Goal: Information Seeking & Learning: Learn about a topic

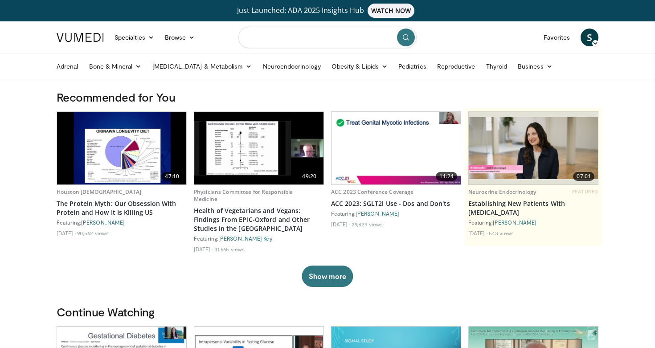
click at [264, 46] on input "Search topics, interventions" at bounding box center [327, 37] width 178 height 21
type input "**********"
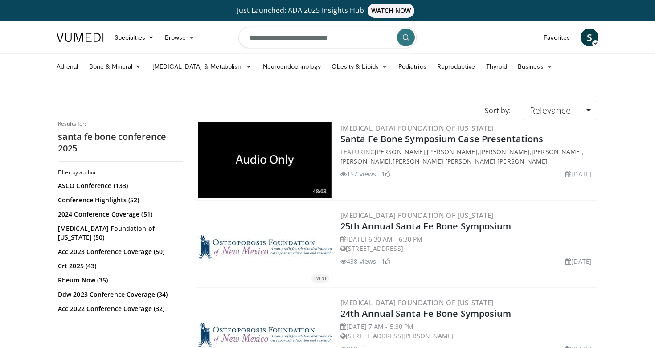
click at [248, 38] on input "**********" at bounding box center [327, 37] width 178 height 21
type input "**********"
click at [408, 34] on button "submit" at bounding box center [406, 38] width 18 height 18
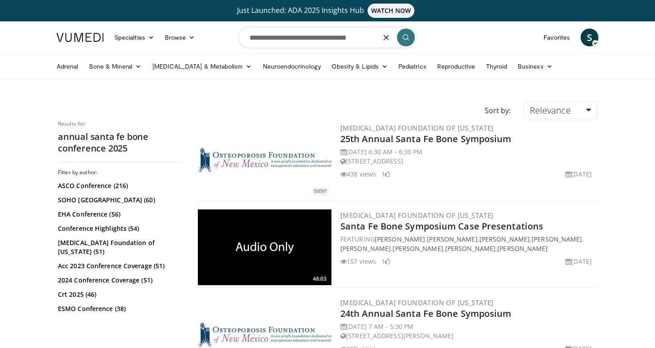
drag, startPoint x: 318, startPoint y: 39, endPoint x: 355, endPoint y: 41, distance: 36.5
click at [355, 41] on input "**********" at bounding box center [327, 37] width 178 height 21
type input "**********"
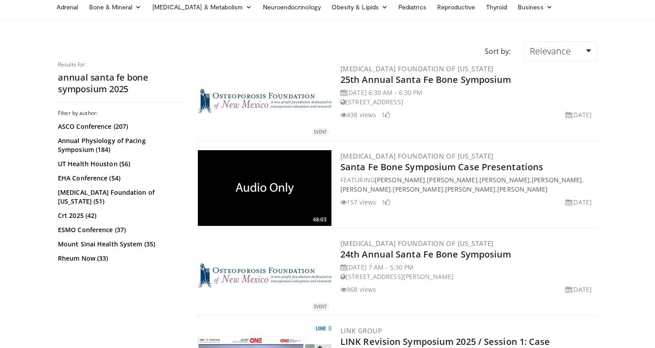
scroll to position [30, 0]
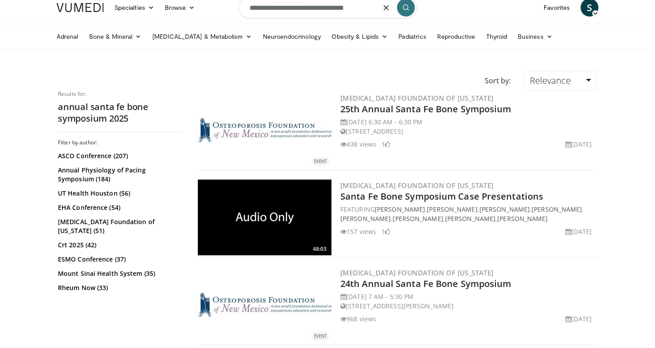
click at [356, 9] on input "**********" at bounding box center [327, 7] width 178 height 21
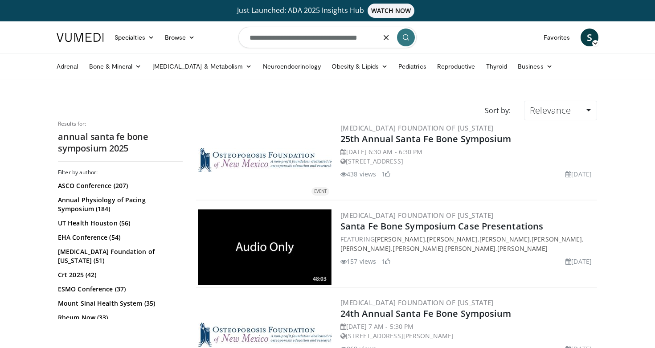
scroll to position [0, 0]
type input "**********"
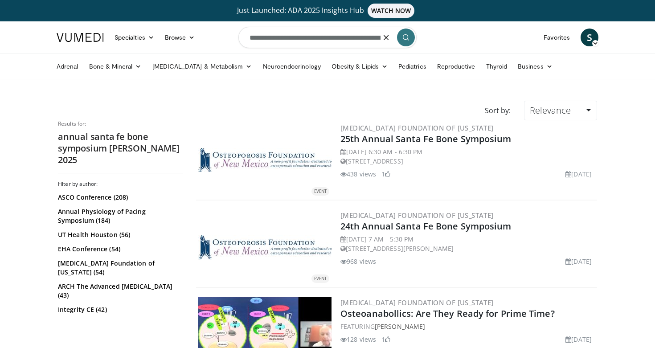
drag, startPoint x: 356, startPoint y: 38, endPoint x: 205, endPoint y: 32, distance: 151.6
click at [205, 32] on nav "Specialties Adult & Family Medicine Allergy, Asthma, Immunology Anesthesiology …" at bounding box center [327, 37] width 552 height 32
type input "**********"
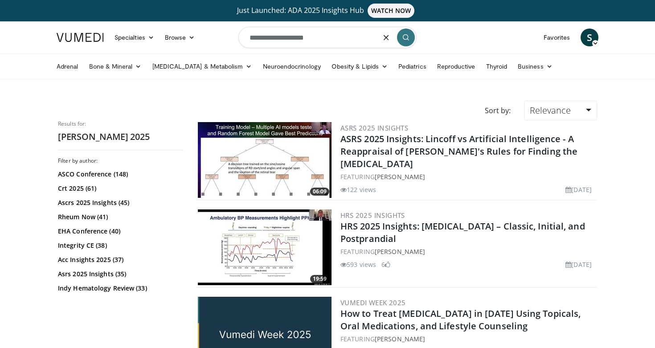
click at [317, 39] on input "**********" at bounding box center [327, 37] width 178 height 21
click at [248, 40] on input "**********" at bounding box center [327, 37] width 178 height 21
type input "**********"
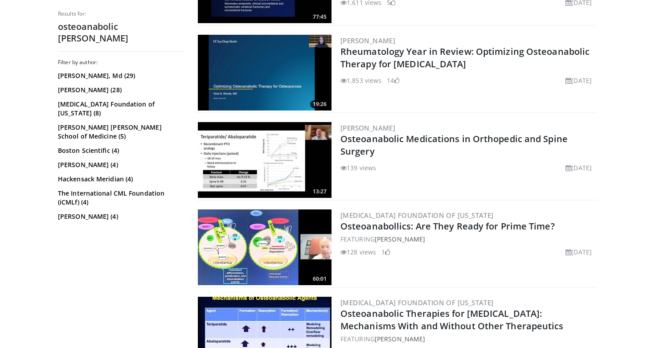
scroll to position [178, 0]
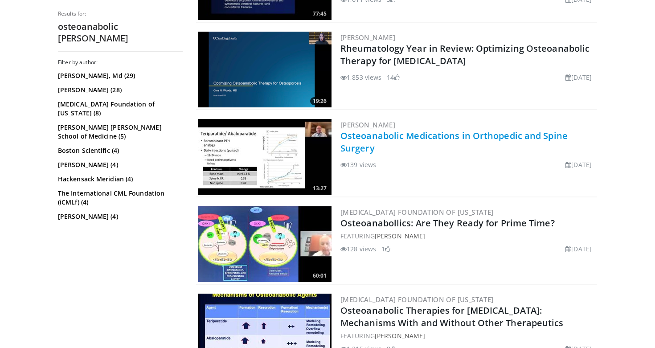
click at [427, 133] on link "Osteoanabolic Medications in Orthopedic and Spine Surgery" at bounding box center [453, 142] width 227 height 24
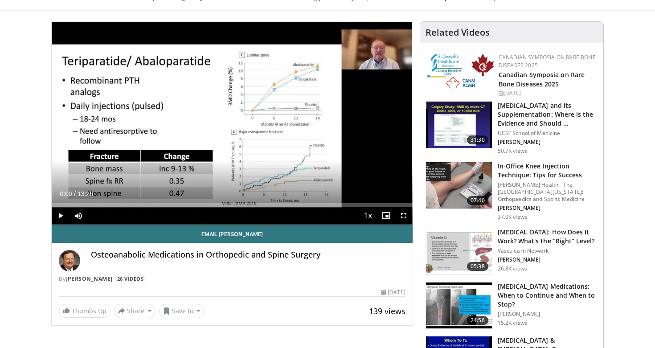
scroll to position [58, 0]
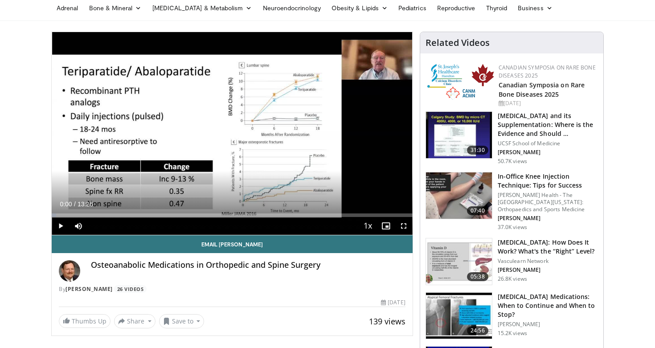
click at [63, 224] on span "Video Player" at bounding box center [61, 226] width 18 height 18
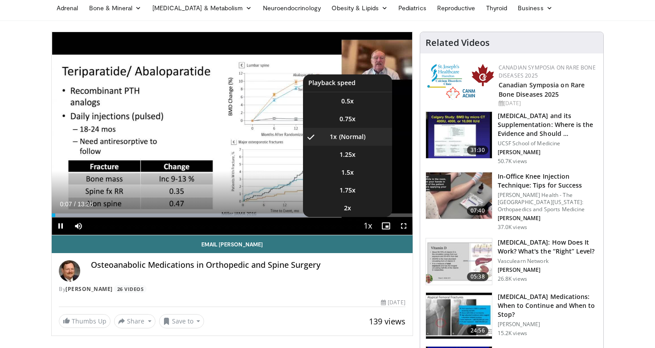
click at [370, 224] on span "Video Player" at bounding box center [368, 226] width 12 height 18
click at [362, 176] on li "1.5x" at bounding box center [347, 172] width 89 height 18
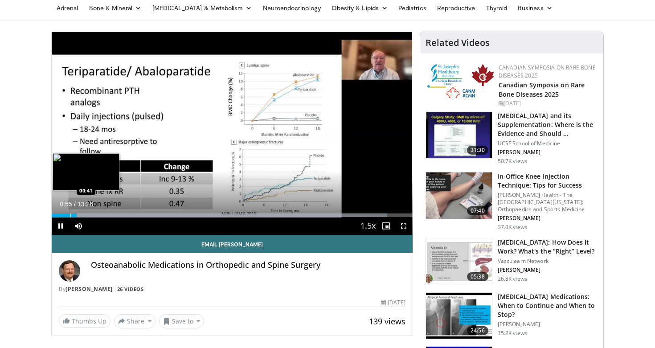
click at [70, 216] on div "Progress Bar" at bounding box center [70, 215] width 1 height 4
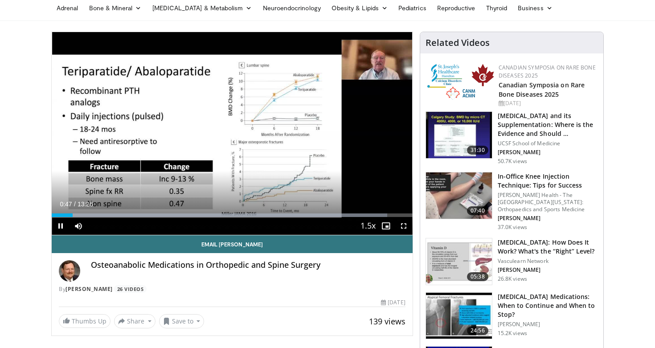
click at [61, 223] on span "Video Player" at bounding box center [61, 226] width 18 height 18
click at [62, 225] on span "Video Player" at bounding box center [61, 226] width 18 height 18
click at [61, 227] on span "Video Player" at bounding box center [61, 226] width 18 height 18
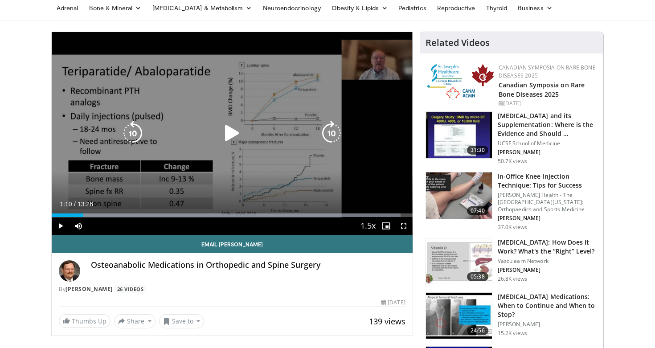
click at [233, 137] on icon "Video Player" at bounding box center [232, 133] width 25 height 25
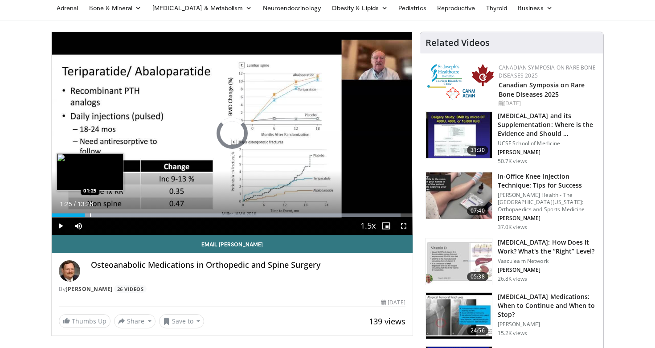
click at [90, 214] on div "Progress Bar" at bounding box center [90, 215] width 1 height 4
click at [97, 215] on div "Progress Bar" at bounding box center [97, 215] width 1 height 4
click at [102, 216] on div "Progress Bar" at bounding box center [102, 215] width 1 height 4
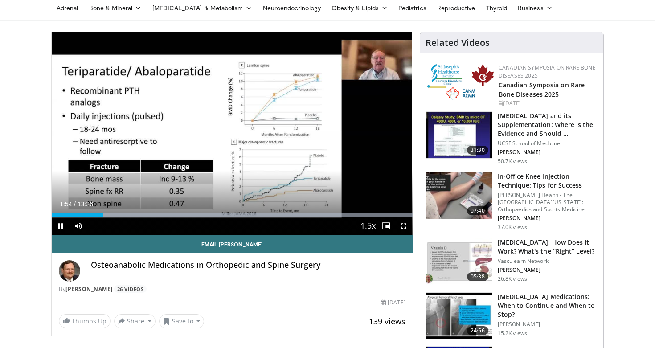
click at [61, 224] on span "Video Player" at bounding box center [61, 226] width 18 height 18
click at [402, 228] on span "Video Player" at bounding box center [404, 226] width 18 height 18
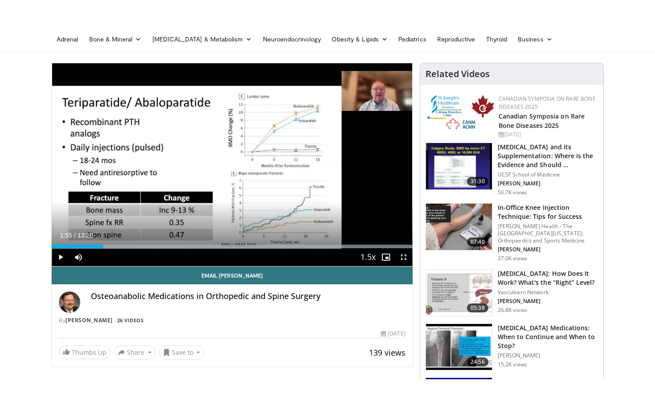
scroll to position [0, 0]
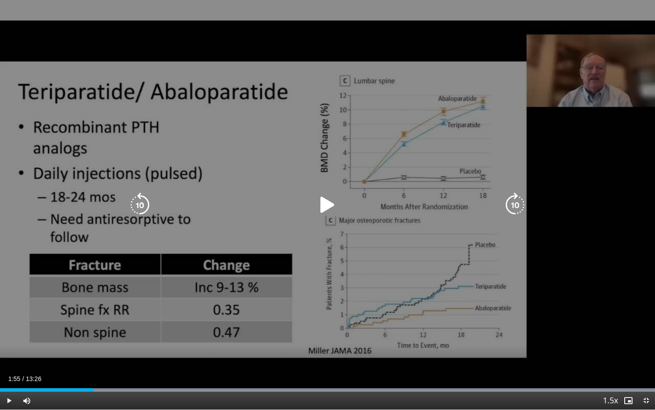
click at [642, 234] on div "10 seconds Tap to unmute" at bounding box center [327, 204] width 655 height 409
click at [611, 346] on div "10 seconds Tap to unmute" at bounding box center [327, 204] width 655 height 409
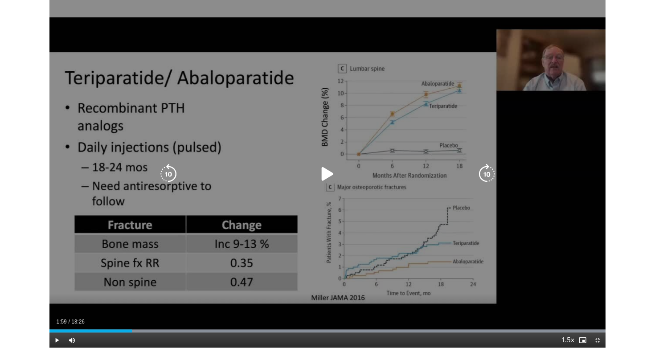
scroll to position [58, 0]
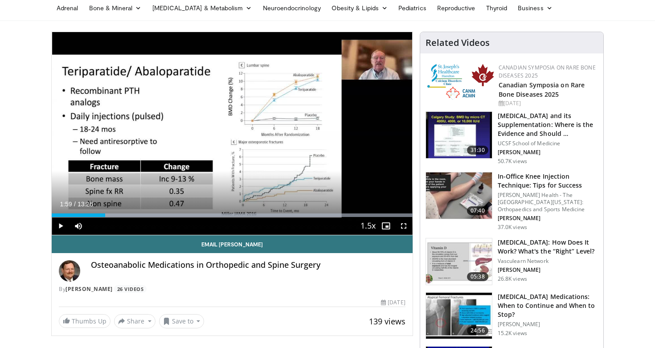
click at [60, 226] on span "Video Player" at bounding box center [61, 226] width 18 height 18
click at [61, 229] on span "Video Player" at bounding box center [61, 226] width 18 height 18
click at [64, 225] on span "Video Player" at bounding box center [61, 226] width 18 height 18
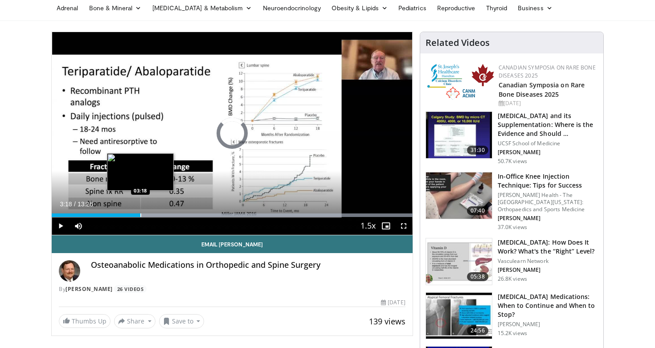
click at [140, 216] on div "Progress Bar" at bounding box center [140, 215] width 1 height 4
click at [146, 216] on div "Progress Bar" at bounding box center [146, 215] width 1 height 4
click at [152, 216] on div "Progress Bar" at bounding box center [152, 215] width 1 height 4
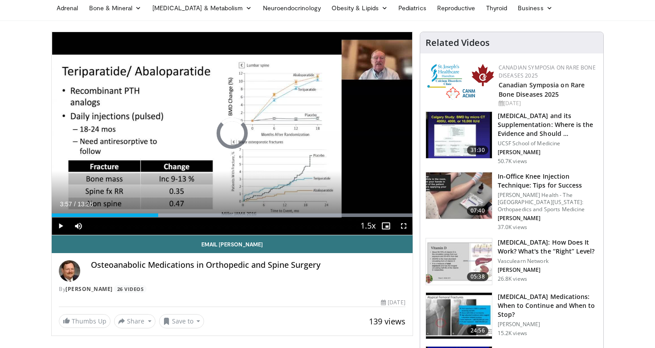
click at [158, 216] on div "Progress Bar" at bounding box center [158, 215] width 1 height 4
click at [164, 216] on div "Progress Bar" at bounding box center [164, 215] width 1 height 4
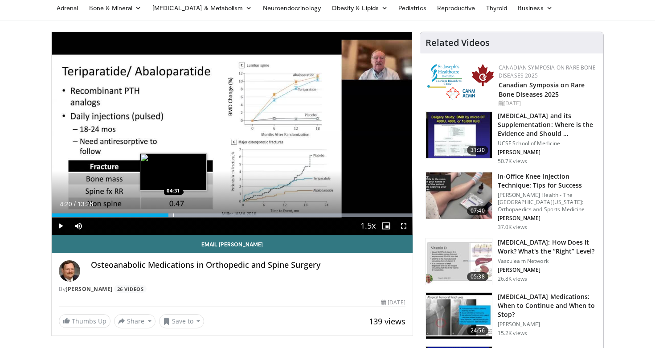
click at [173, 215] on div "Progress Bar" at bounding box center [173, 215] width 1 height 4
click at [182, 215] on div "Progress Bar" at bounding box center [181, 215] width 1 height 4
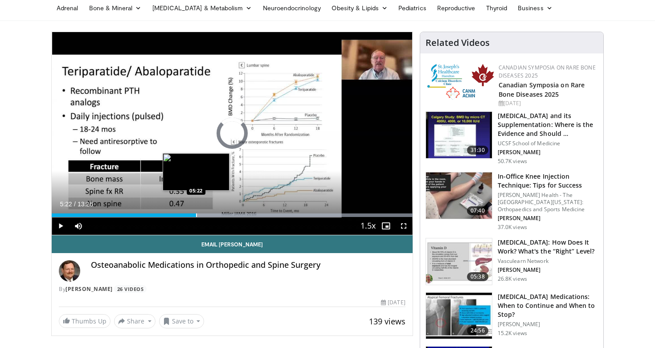
click at [196, 215] on div "Progress Bar" at bounding box center [196, 215] width 1 height 4
click at [206, 215] on div "Progress Bar" at bounding box center [205, 215] width 1 height 4
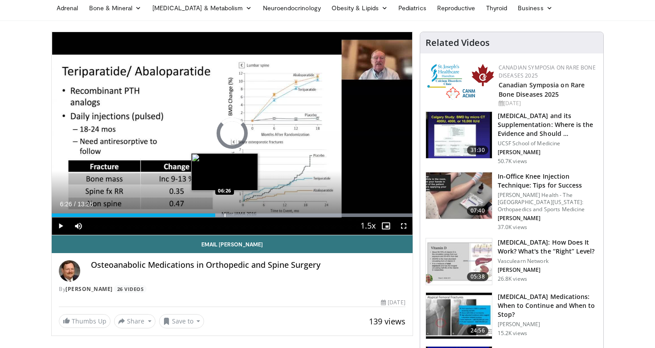
click at [224, 215] on div "Progress Bar" at bounding box center [224, 215] width 1 height 4
click at [236, 213] on div "Loaded : 99.99% 06:27 06:44" at bounding box center [232, 215] width 361 height 4
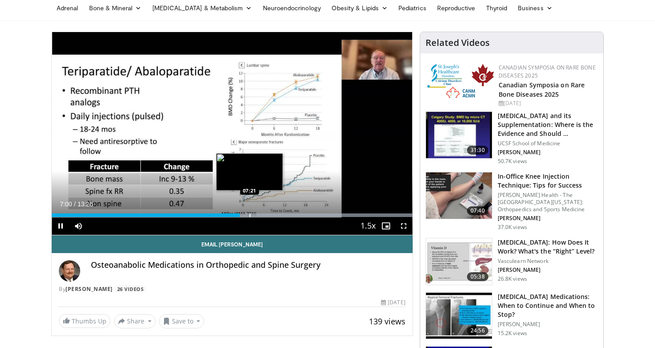
click at [249, 216] on div "Progress Bar" at bounding box center [249, 215] width 1 height 4
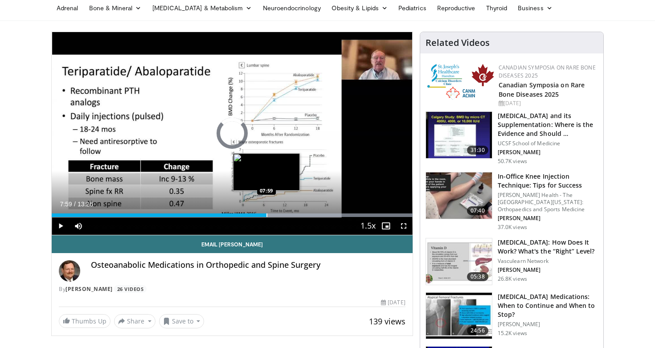
click at [266, 214] on div "Progress Bar" at bounding box center [266, 215] width 1 height 4
click at [279, 216] on div "Progress Bar" at bounding box center [279, 215] width 1 height 4
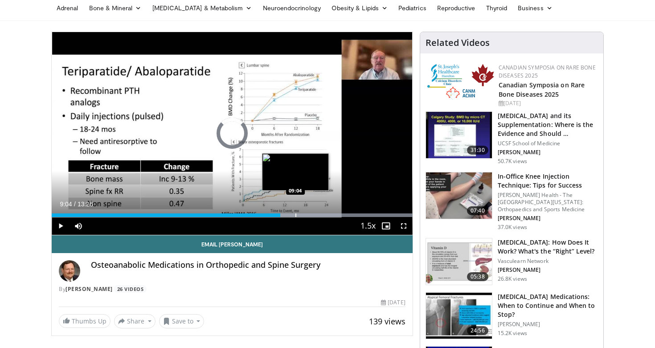
click at [295, 216] on div "Progress Bar" at bounding box center [295, 215] width 1 height 4
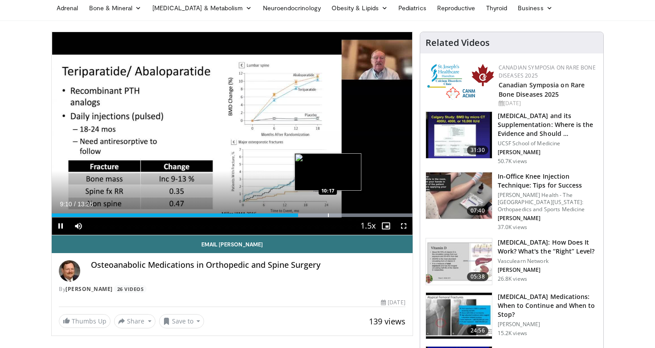
click at [328, 216] on div "Progress Bar" at bounding box center [328, 215] width 1 height 4
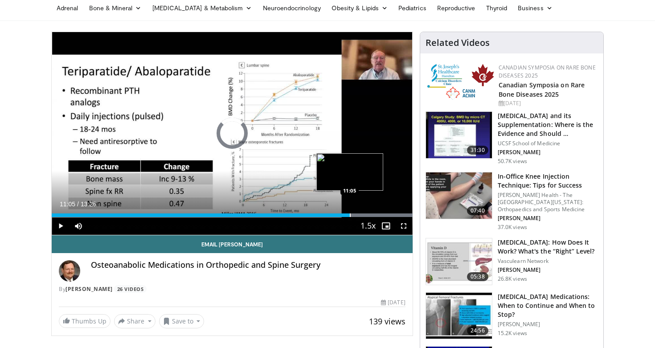
click at [350, 215] on div "Progress Bar" at bounding box center [350, 215] width 1 height 4
click at [388, 215] on div "Progress Bar" at bounding box center [388, 215] width 1 height 4
click at [401, 216] on div "Progress Bar" at bounding box center [401, 215] width 1 height 4
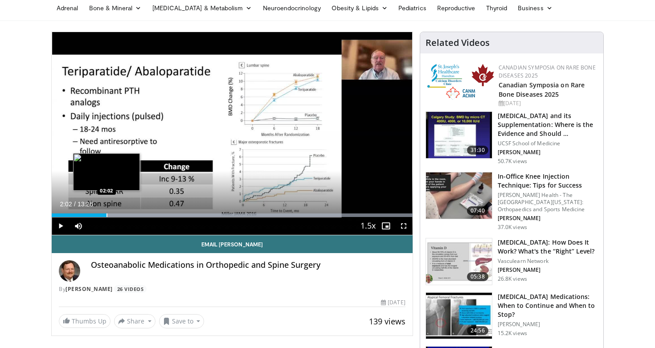
click at [106, 216] on div "Progress Bar" at bounding box center [106, 215] width 1 height 4
click at [102, 214] on div "Progress Bar" at bounding box center [102, 215] width 1 height 4
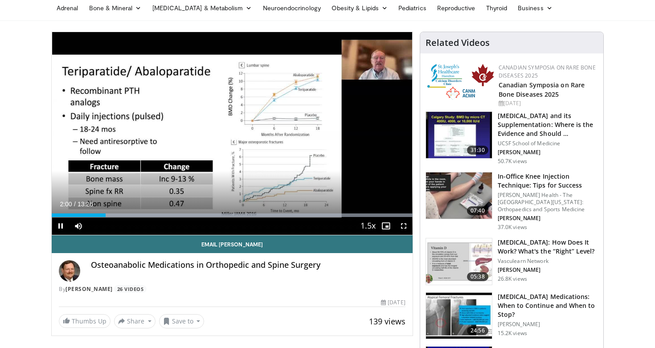
click at [61, 224] on span "Video Player" at bounding box center [61, 226] width 18 height 18
click at [59, 224] on span "Video Player" at bounding box center [61, 226] width 18 height 18
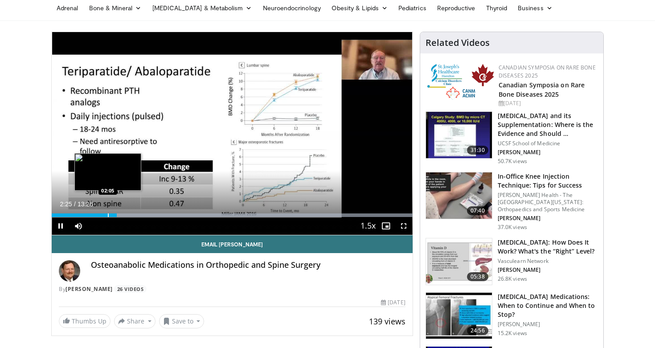
click at [108, 215] on div "Progress Bar" at bounding box center [108, 215] width 1 height 4
click at [100, 214] on div "Progress Bar" at bounding box center [100, 215] width 1 height 4
click at [110, 213] on div "Loaded : 99.99% 03:47 02:11" at bounding box center [232, 215] width 361 height 4
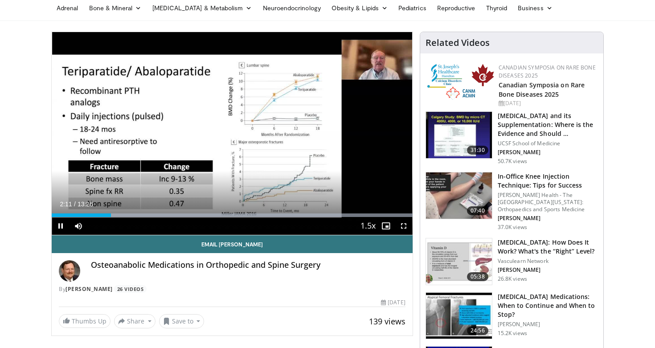
click at [60, 223] on span "Video Player" at bounding box center [61, 226] width 18 height 18
click at [63, 225] on span "Video Player" at bounding box center [61, 226] width 18 height 18
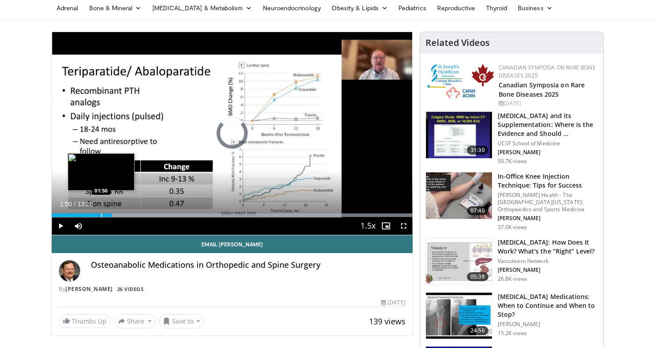
click at [101, 212] on div "Loaded : 99.99% 02:14 01:50" at bounding box center [232, 212] width 361 height 8
click at [106, 214] on div "Progress Bar" at bounding box center [106, 215] width 1 height 4
click at [102, 216] on div "Progress Bar" at bounding box center [101, 215] width 1 height 4
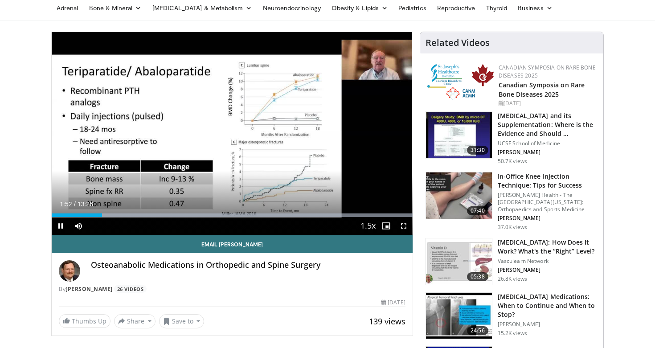
click at [61, 227] on span "Video Player" at bounding box center [61, 226] width 18 height 18
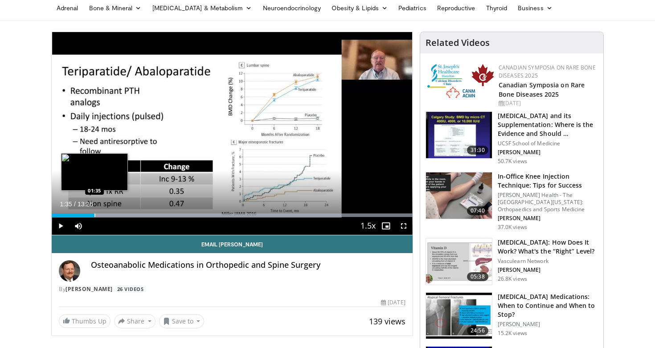
click at [94, 215] on div "Progress Bar" at bounding box center [94, 215] width 1 height 4
click at [98, 216] on div "Progress Bar" at bounding box center [97, 215] width 1 height 4
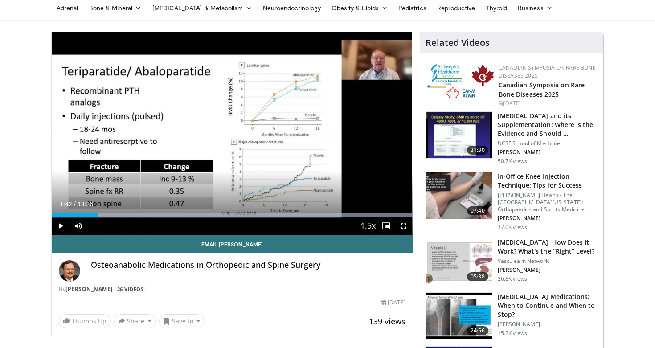
click at [61, 224] on span "Video Player" at bounding box center [61, 226] width 18 height 18
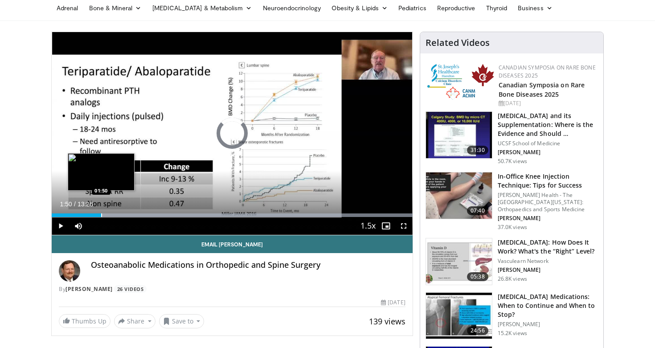
click at [101, 214] on div "Progress Bar" at bounding box center [101, 215] width 1 height 4
click at [95, 215] on div "Progress Bar" at bounding box center [95, 215] width 1 height 4
click at [98, 216] on div "Progress Bar" at bounding box center [98, 215] width 1 height 4
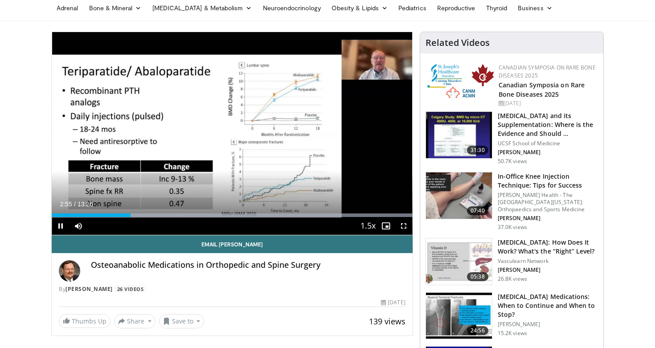
click at [56, 226] on span "Video Player" at bounding box center [61, 226] width 18 height 18
click at [63, 225] on span "Video Player" at bounding box center [61, 226] width 18 height 18
click at [59, 222] on span "Video Player" at bounding box center [61, 226] width 18 height 18
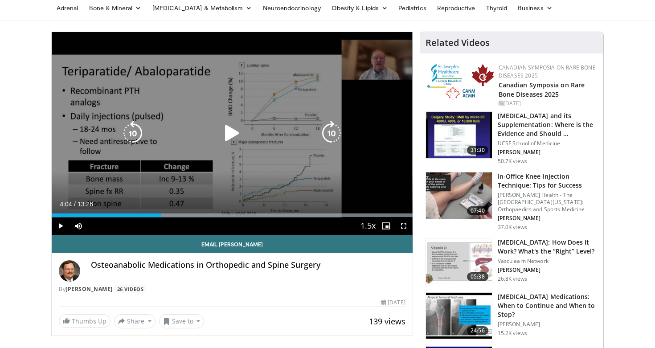
click at [234, 132] on icon "Video Player" at bounding box center [232, 133] width 25 height 25
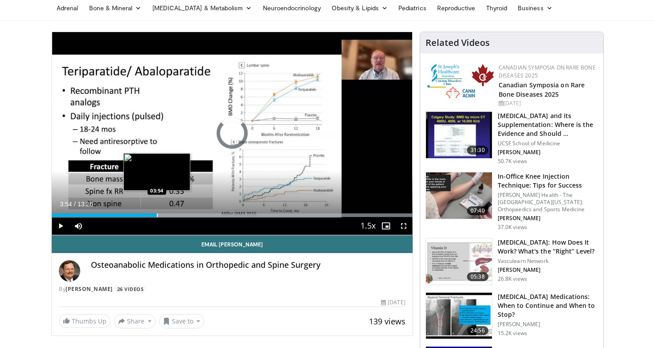
click at [157, 213] on div "Progress Bar" at bounding box center [157, 215] width 1 height 4
click at [152, 213] on div "Progress Bar" at bounding box center [152, 215] width 1 height 4
click at [146, 216] on div "Progress Bar" at bounding box center [146, 215] width 1 height 4
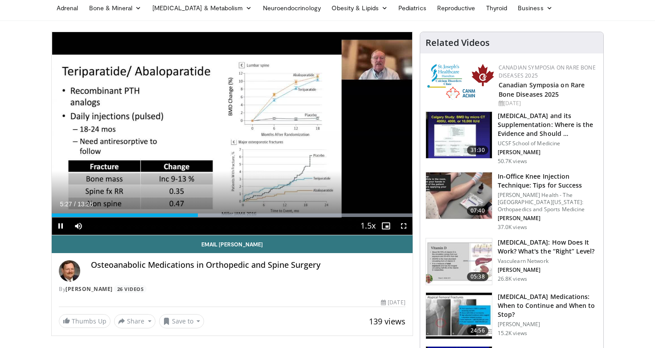
click at [61, 225] on span "Video Player" at bounding box center [61, 226] width 18 height 18
click at [60, 224] on span "Video Player" at bounding box center [61, 226] width 18 height 18
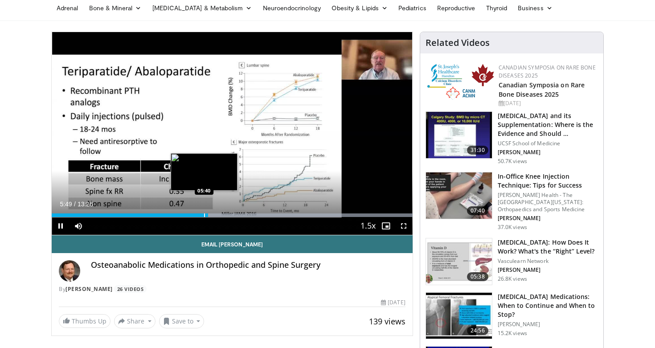
click at [204, 215] on div "Progress Bar" at bounding box center [204, 215] width 1 height 4
click at [192, 216] on div "Progress Bar" at bounding box center [192, 215] width 1 height 4
click at [195, 215] on div "Progress Bar" at bounding box center [195, 215] width 1 height 4
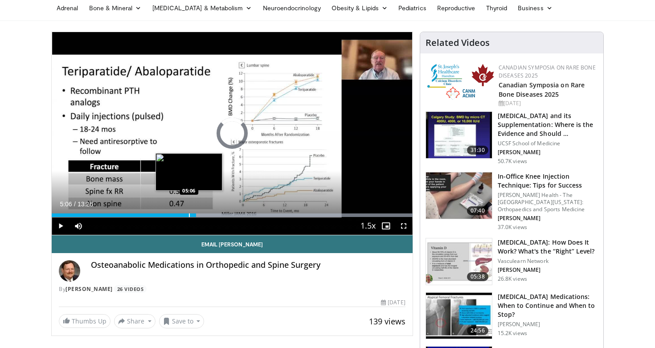
click at [189, 213] on div "Progress Bar" at bounding box center [189, 215] width 1 height 4
click at [199, 215] on video-js "**********" at bounding box center [232, 133] width 361 height 203
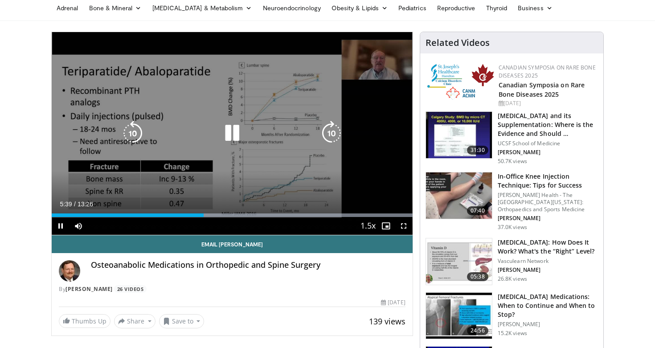
click at [229, 133] on icon "Video Player" at bounding box center [232, 133] width 25 height 25
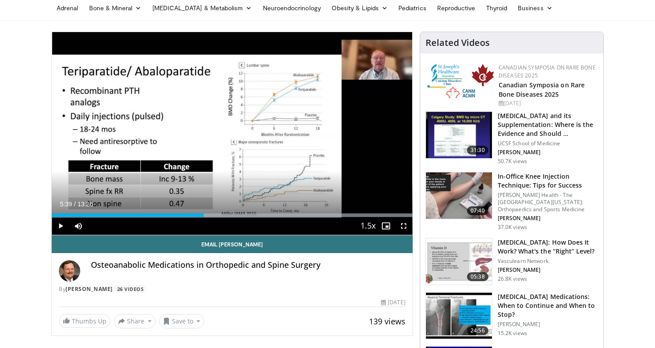
click at [60, 223] on span "Video Player" at bounding box center [61, 226] width 18 height 18
click at [59, 222] on span "Video Player" at bounding box center [61, 226] width 18 height 18
click at [57, 224] on span "Video Player" at bounding box center [61, 226] width 18 height 18
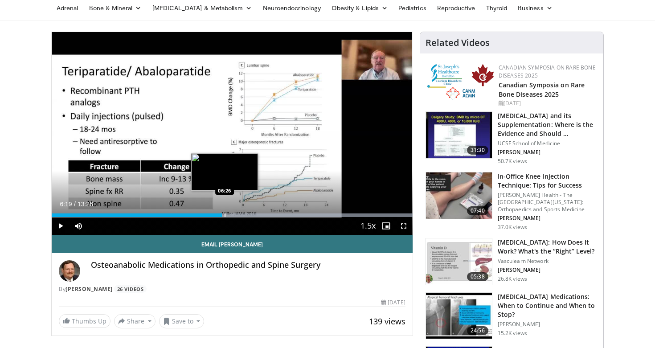
click at [224, 216] on div "Progress Bar" at bounding box center [224, 215] width 1 height 4
click at [228, 216] on div "Progress Bar" at bounding box center [228, 215] width 1 height 4
click at [231, 216] on div "Progress Bar" at bounding box center [231, 215] width 1 height 4
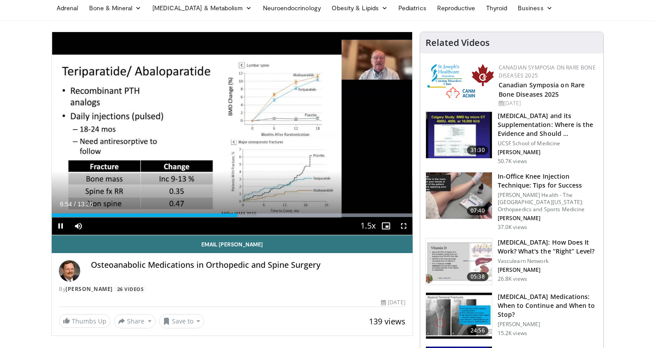
click at [61, 227] on span "Video Player" at bounding box center [61, 226] width 18 height 18
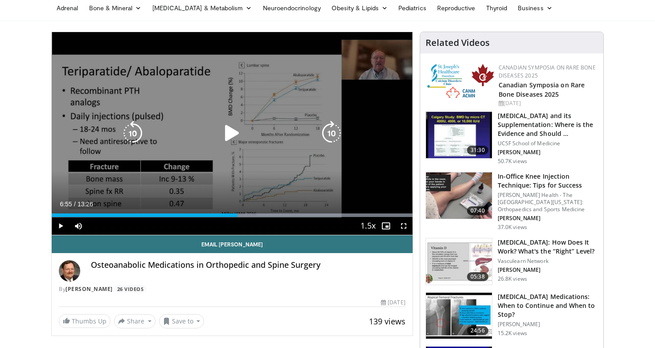
click at [232, 138] on icon "Video Player" at bounding box center [232, 133] width 25 height 25
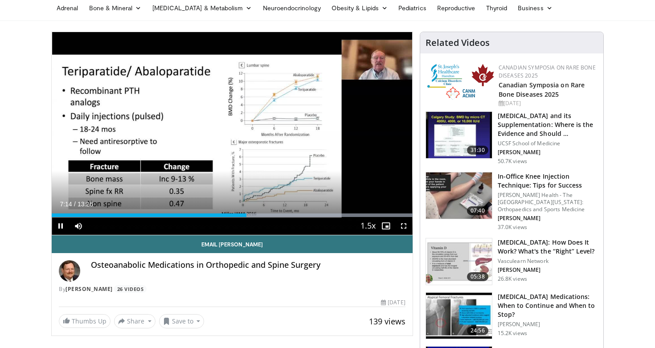
click at [60, 225] on span "Video Player" at bounding box center [61, 226] width 18 height 18
click at [62, 225] on span "Video Player" at bounding box center [61, 226] width 18 height 18
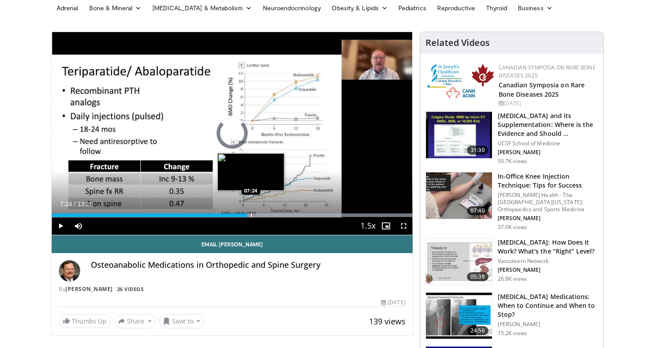
click at [251, 215] on div "Progress Bar" at bounding box center [251, 215] width 1 height 4
click at [247, 215] on div "Progress Bar" at bounding box center [247, 215] width 1 height 4
click at [253, 215] on div "Progress Bar" at bounding box center [253, 215] width 1 height 4
click at [258, 216] on div "Progress Bar" at bounding box center [258, 215] width 1 height 4
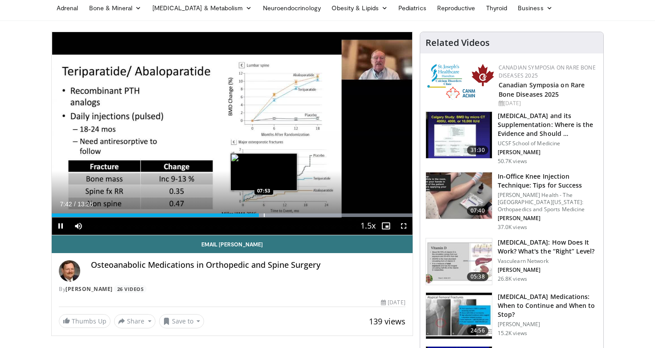
click at [264, 216] on div "Progress Bar" at bounding box center [264, 215] width 1 height 4
click at [268, 216] on div "Progress Bar" at bounding box center [268, 215] width 1 height 4
click at [273, 215] on div "Progress Bar" at bounding box center [272, 215] width 1 height 4
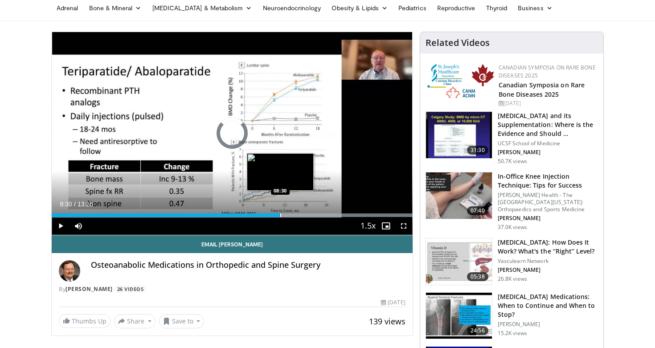
click at [280, 216] on div "Progress Bar" at bounding box center [280, 215] width 1 height 4
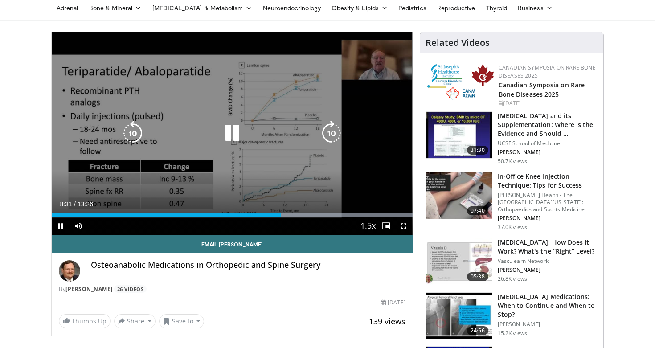
click at [285, 215] on video-js "**********" at bounding box center [232, 133] width 361 height 203
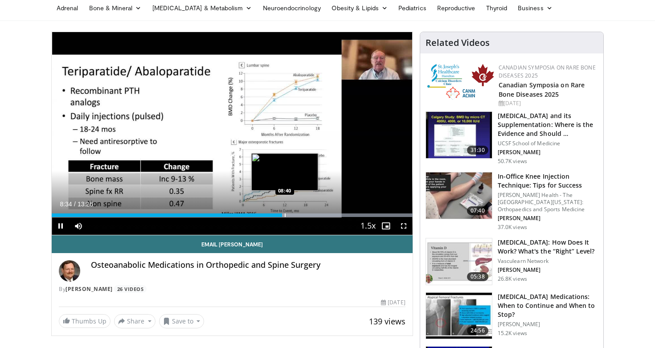
click at [285, 216] on div "Progress Bar" at bounding box center [285, 215] width 1 height 4
click at [290, 216] on div "Progress Bar" at bounding box center [290, 215] width 1 height 4
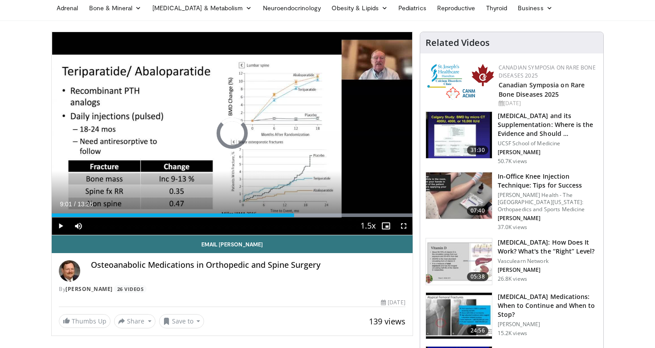
click at [294, 216] on div "Progress Bar" at bounding box center [294, 215] width 1 height 4
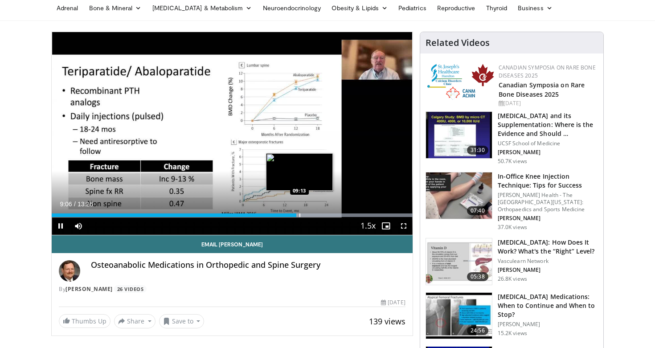
click at [299, 216] on div "Progress Bar" at bounding box center [299, 215] width 1 height 4
click at [305, 216] on div "Progress Bar" at bounding box center [304, 215] width 1 height 4
click at [310, 216] on div "Progress Bar" at bounding box center [310, 215] width 1 height 4
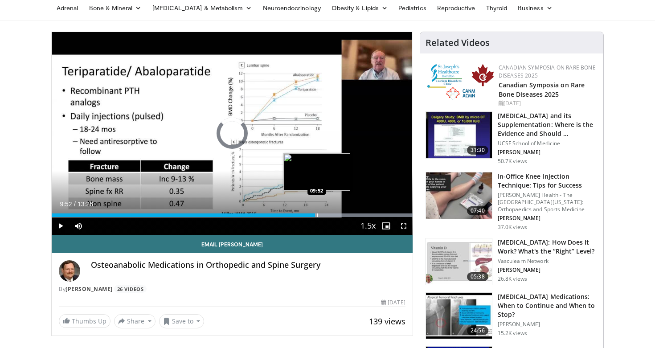
click at [317, 216] on div "Progress Bar" at bounding box center [317, 215] width 1 height 4
click at [324, 215] on div "Progress Bar" at bounding box center [324, 215] width 1 height 4
click at [329, 214] on div "Progress Bar" at bounding box center [329, 215] width 1 height 4
click at [332, 214] on div "Progress Bar" at bounding box center [332, 215] width 1 height 4
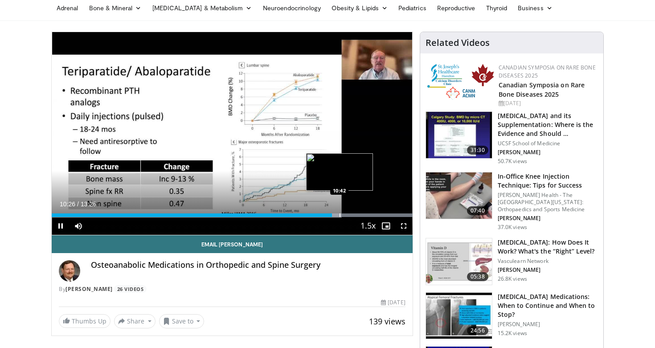
click at [340, 214] on div "Progress Bar" at bounding box center [339, 215] width 1 height 4
click at [348, 213] on div "Progress Bar" at bounding box center [348, 215] width 1 height 4
click at [355, 213] on div "Progress Bar" at bounding box center [355, 215] width 1 height 4
click at [359, 213] on div "Progress Bar" at bounding box center [359, 215] width 1 height 4
click at [367, 213] on div "Progress Bar" at bounding box center [366, 215] width 1 height 4
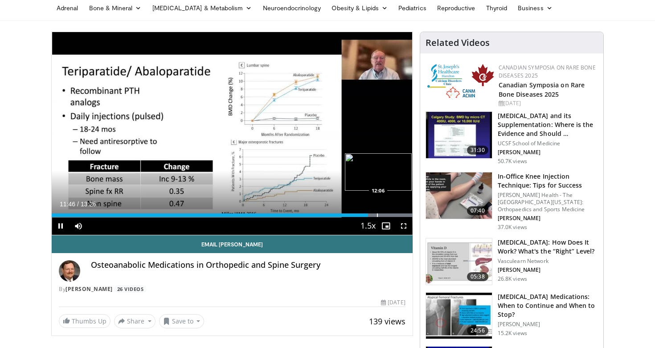
click at [377, 214] on div "Progress Bar" at bounding box center [377, 215] width 1 height 4
click at [381, 215] on div "Progress Bar" at bounding box center [381, 215] width 1 height 4
click at [387, 215] on div "Progress Bar" at bounding box center [387, 215] width 1 height 4
click at [392, 215] on div "Progress Bar" at bounding box center [392, 215] width 1 height 4
click at [400, 215] on div "Progress Bar" at bounding box center [400, 215] width 1 height 4
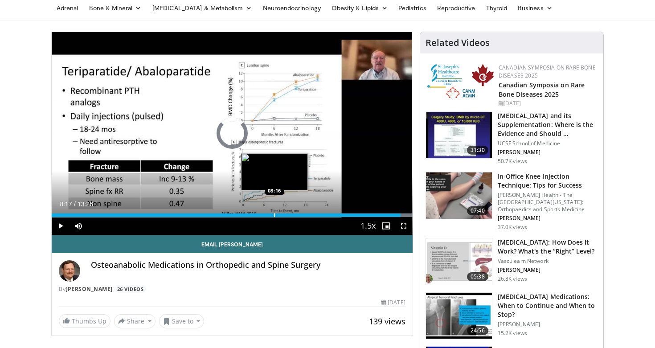
click at [274, 214] on div "Progress Bar" at bounding box center [274, 215] width 1 height 4
click at [265, 214] on div "Progress Bar" at bounding box center [265, 215] width 1 height 4
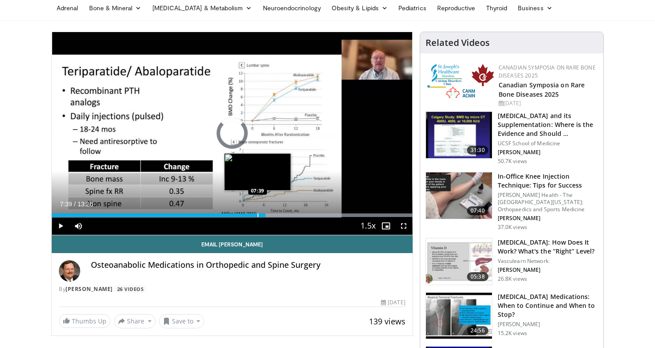
click at [257, 213] on div "Progress Bar" at bounding box center [257, 215] width 1 height 4
click at [249, 214] on div "Progress Bar" at bounding box center [249, 215] width 1 height 4
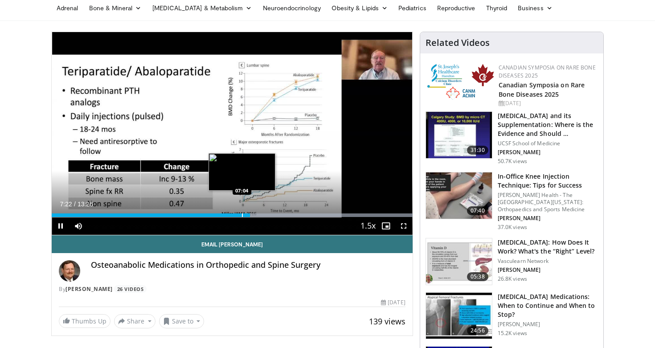
click at [242, 216] on div "Progress Bar" at bounding box center [242, 215] width 1 height 4
click at [236, 214] on div "Progress Bar" at bounding box center [236, 215] width 1 height 4
click at [230, 214] on div "Progress Bar" at bounding box center [230, 215] width 1 height 4
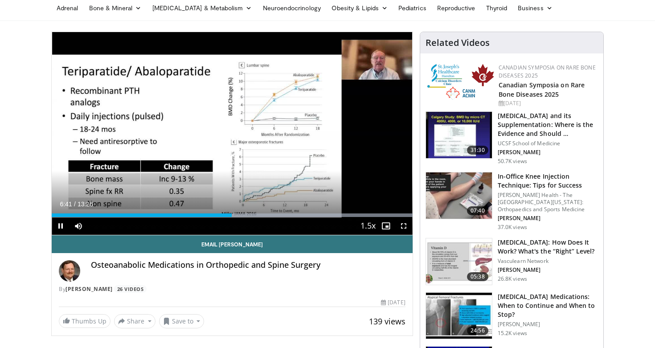
click at [59, 227] on span "Video Player" at bounding box center [61, 226] width 18 height 18
